Goal: Find specific page/section: Find specific page/section

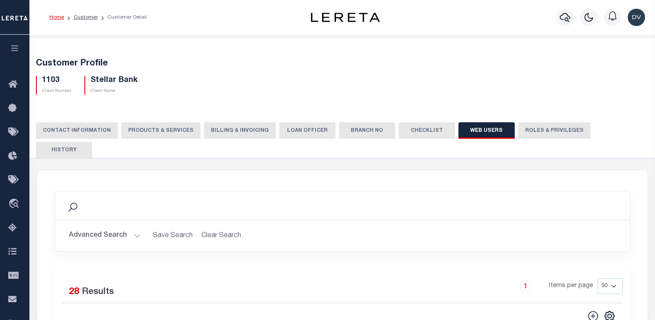
select select "50"
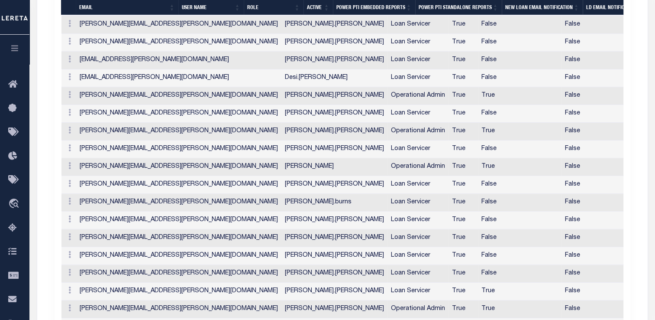
scroll to position [434, 0]
click at [15, 84] on icon at bounding box center [15, 84] width 14 height 11
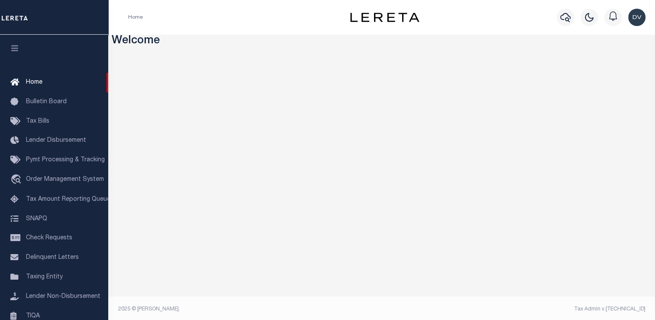
scroll to position [3, 0]
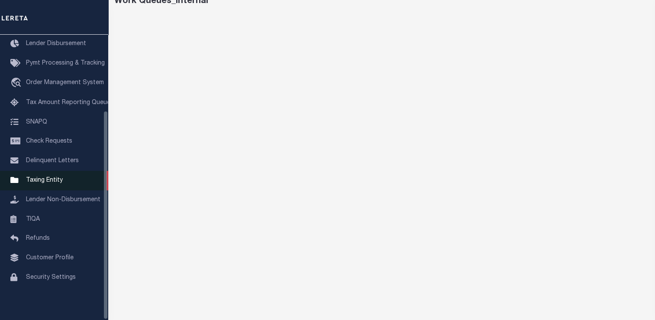
scroll to position [104, 0]
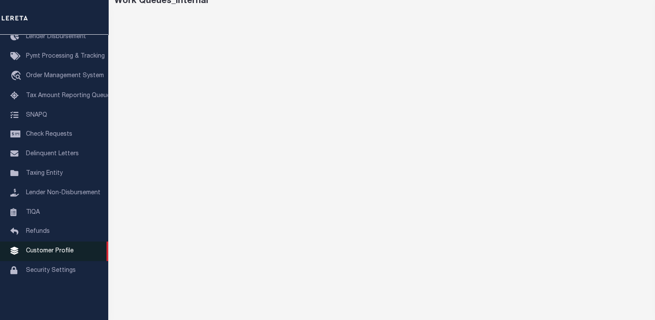
click at [50, 254] on span "Customer Profile" at bounding box center [50, 251] width 48 height 6
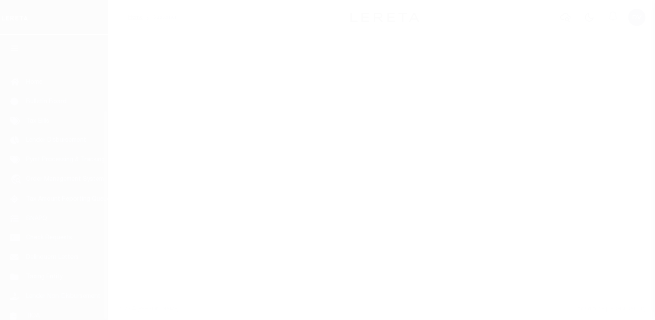
select select "400"
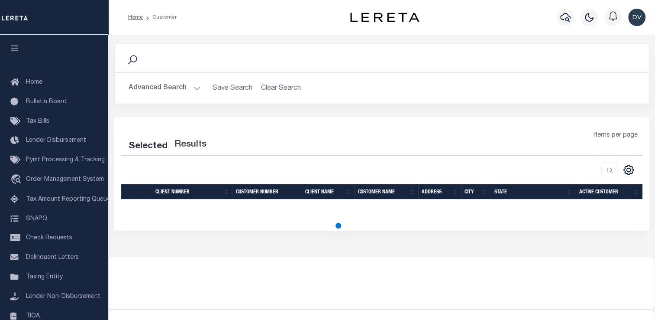
scroll to position [104, 0]
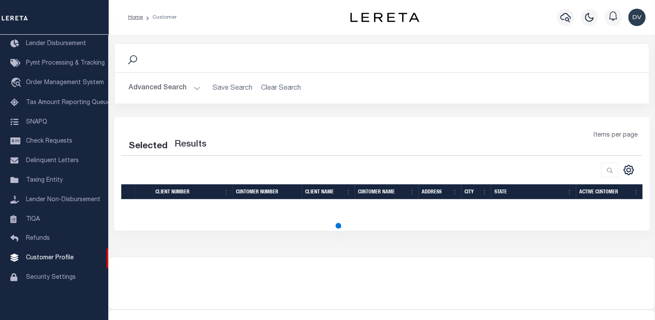
select select "400"
